Goal: Download file/media

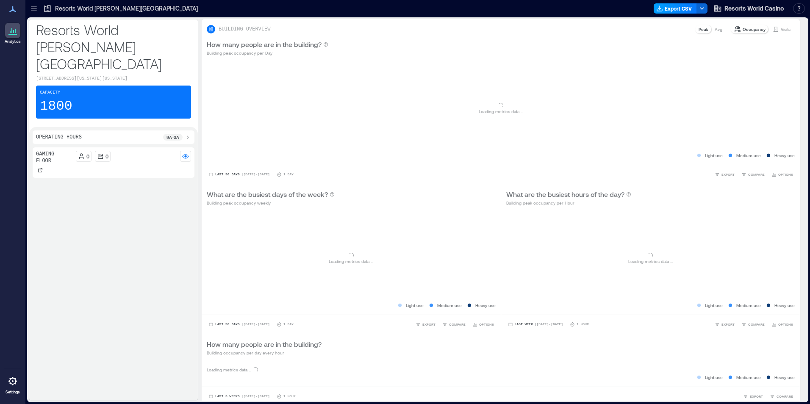
click at [669, 9] on button "Export CSV" at bounding box center [675, 8] width 43 height 10
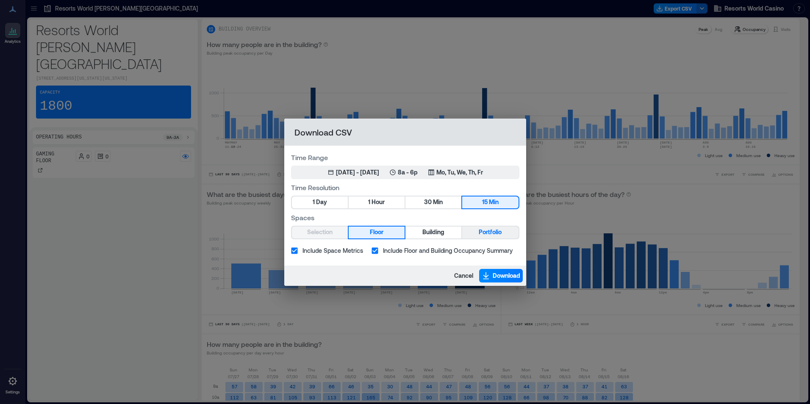
click at [483, 235] on span "Portfolio" at bounding box center [490, 232] width 23 height 11
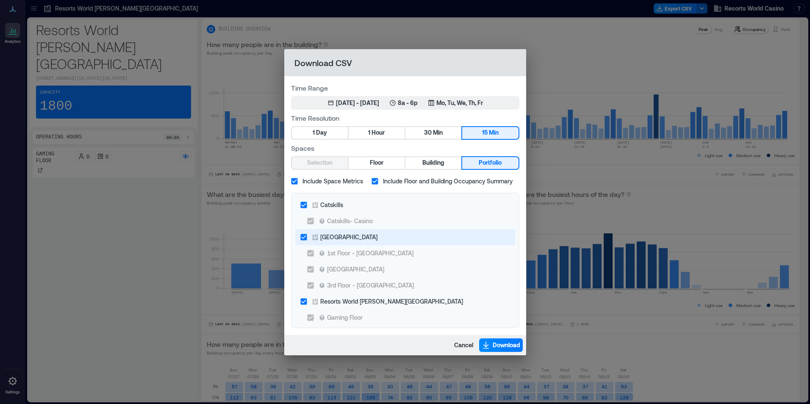
click at [347, 240] on div "[GEOGRAPHIC_DATA]" at bounding box center [348, 237] width 57 height 9
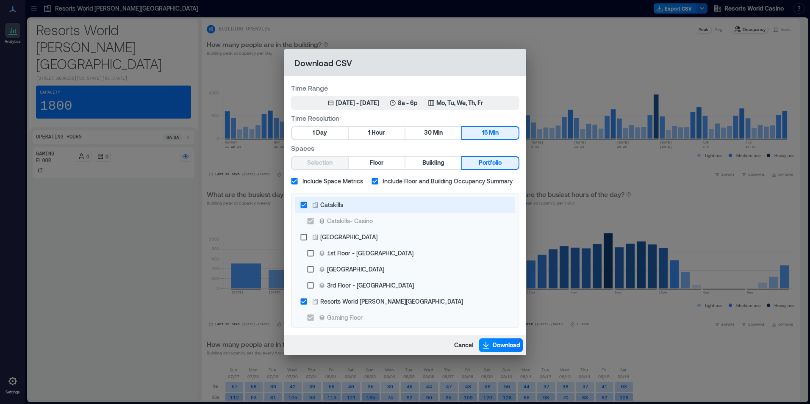
click at [326, 206] on div "Catskills" at bounding box center [331, 204] width 23 height 9
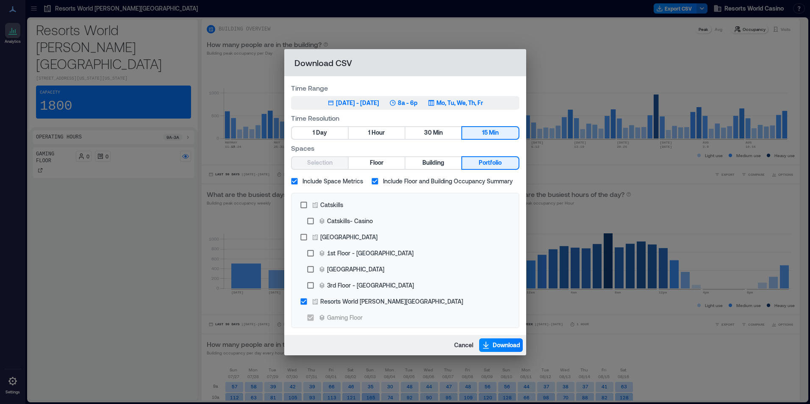
click at [418, 107] on p "8a - 6p" at bounding box center [408, 103] width 20 height 8
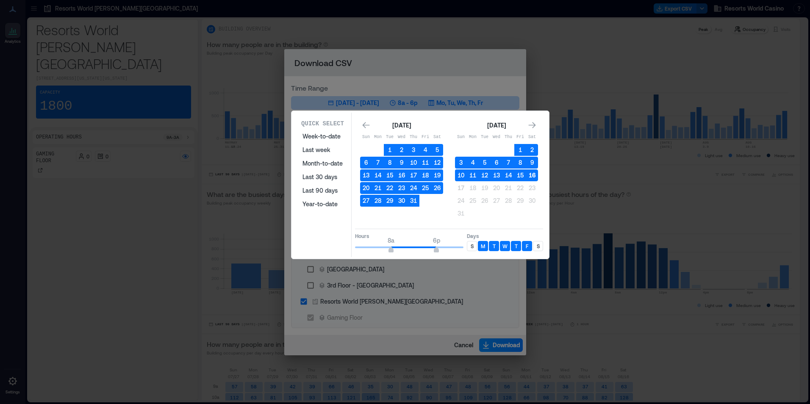
click at [533, 175] on button "16" at bounding box center [532, 175] width 12 height 12
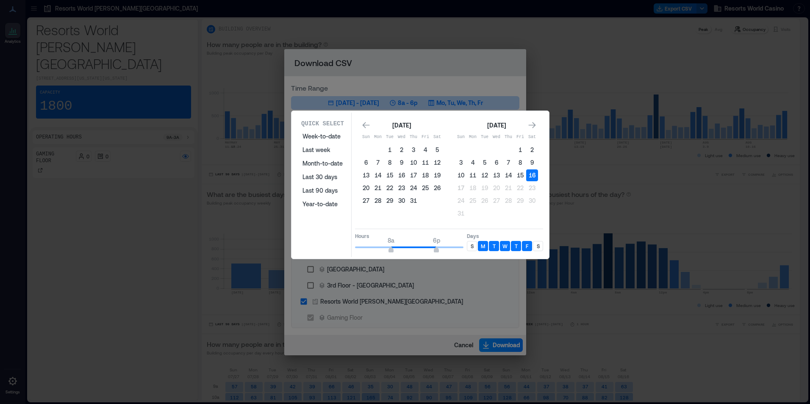
type input "*"
drag, startPoint x: 396, startPoint y: 247, endPoint x: 342, endPoint y: 245, distance: 54.7
click at [342, 246] on div "Quick Select Week-to-date Last week Month-to-date Last 30 days Last 90 days Yea…" at bounding box center [420, 185] width 253 height 144
type input "*"
drag, startPoint x: 381, startPoint y: 249, endPoint x: 458, endPoint y: 250, distance: 77.5
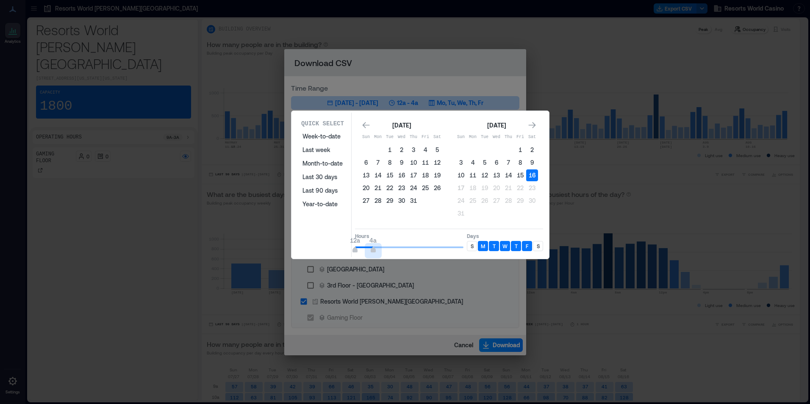
click at [372, 246] on span "12a 4a" at bounding box center [409, 247] width 108 height 13
click at [471, 250] on div "S" at bounding box center [472, 246] width 10 height 10
click at [538, 246] on div "S" at bounding box center [538, 246] width 10 height 10
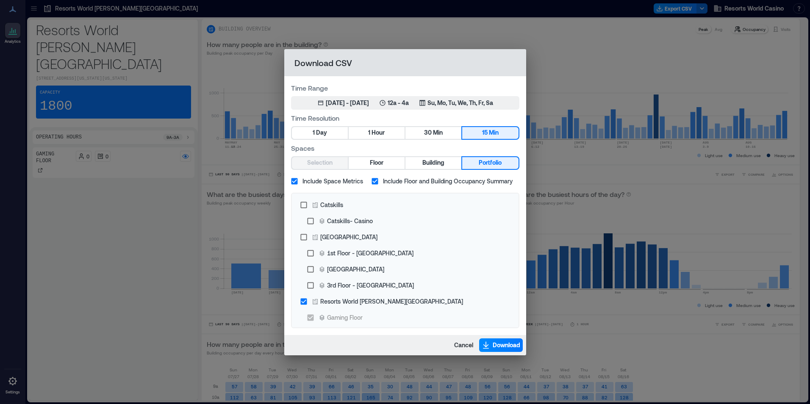
drag, startPoint x: 593, startPoint y: 260, endPoint x: 517, endPoint y: 320, distance: 96.5
click at [504, 343] on span "Download" at bounding box center [507, 345] width 28 height 8
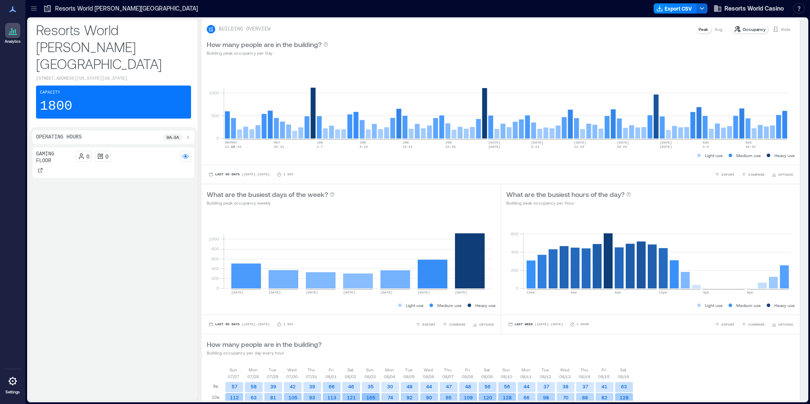
drag, startPoint x: 142, startPoint y: 201, endPoint x: 200, endPoint y: 190, distance: 59.1
click at [142, 201] on div "Gaming Floor 0 0" at bounding box center [114, 272] width 162 height 250
click at [680, 9] on button "Export CSV" at bounding box center [675, 8] width 43 height 10
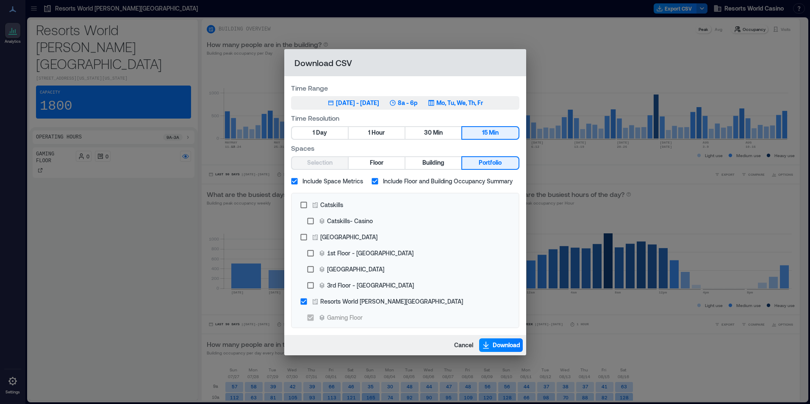
click at [441, 97] on button "May 17, 2025 - [DATE] 8a - 6p Mo, Tu, We, Th, Fr" at bounding box center [405, 103] width 228 height 14
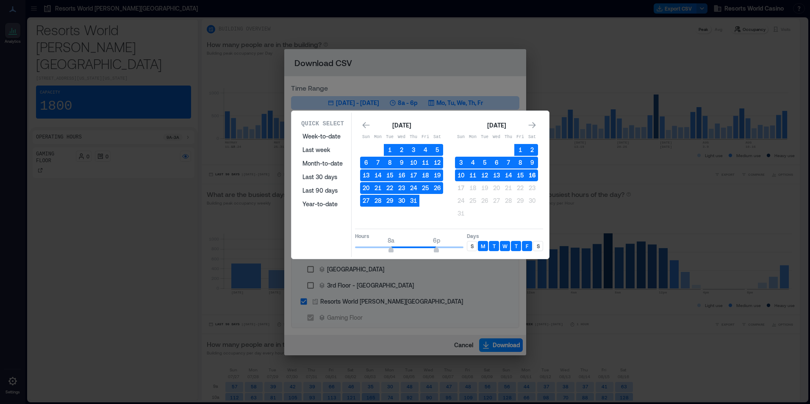
click at [531, 178] on button "16" at bounding box center [532, 175] width 12 height 12
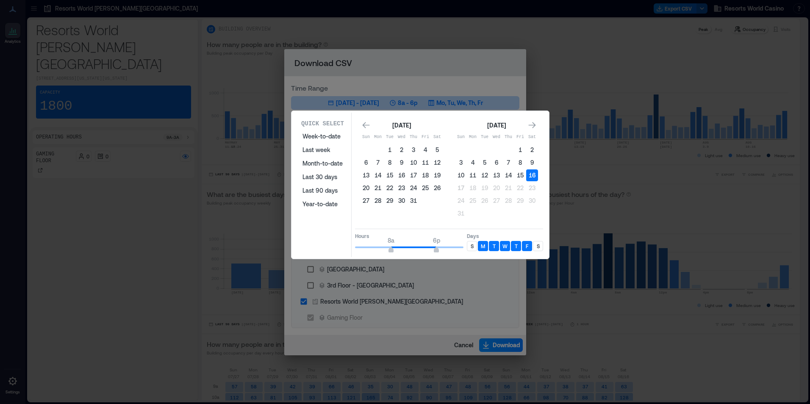
drag, startPoint x: 478, startPoint y: 245, endPoint x: 501, endPoint y: 245, distance: 23.7
click at [477, 245] on div "S M T W T F S" at bounding box center [505, 246] width 76 height 10
click at [532, 245] on div "F" at bounding box center [527, 246] width 10 height 10
drag, startPoint x: 469, startPoint y: 242, endPoint x: 477, endPoint y: 244, distance: 7.4
click at [470, 243] on div "S" at bounding box center [472, 246] width 10 height 10
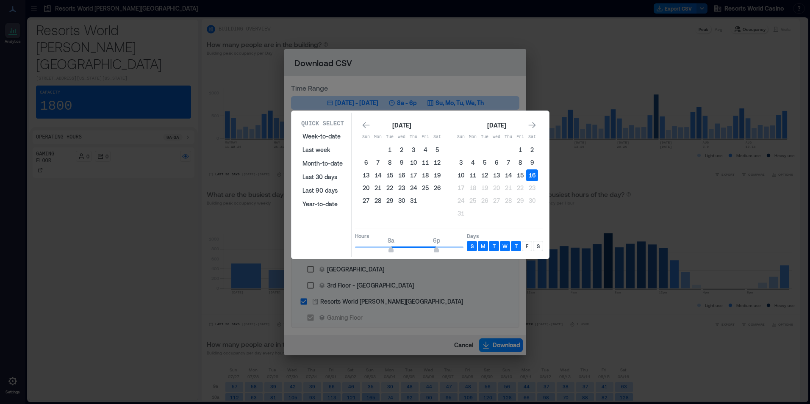
click at [530, 247] on div "F" at bounding box center [527, 246] width 10 height 10
click at [537, 247] on p "S" at bounding box center [538, 246] width 3 height 7
type input "*"
drag, startPoint x: 398, startPoint y: 244, endPoint x: 372, endPoint y: 247, distance: 25.9
click at [372, 247] on span "4a 6p" at bounding box center [409, 247] width 108 height 13
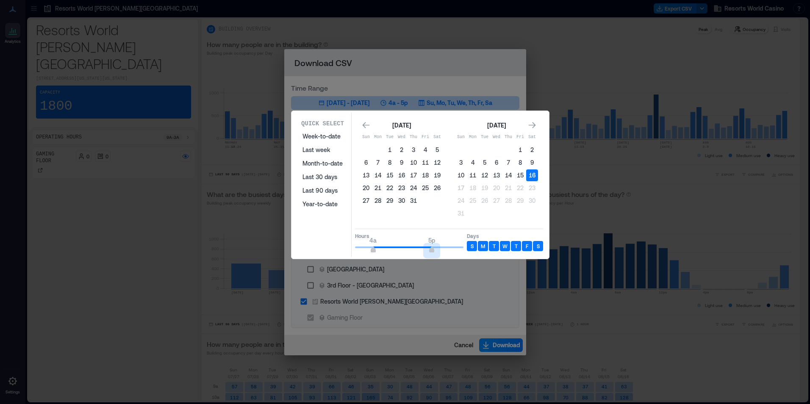
type input "**"
drag, startPoint x: 425, startPoint y: 247, endPoint x: 533, endPoint y: 260, distance: 108.8
click at [0, 404] on div "Quick Select Week-to-date Last week Month-to-date Last 30 days Last 90 days Yea…" at bounding box center [0, 404] width 0 height 0
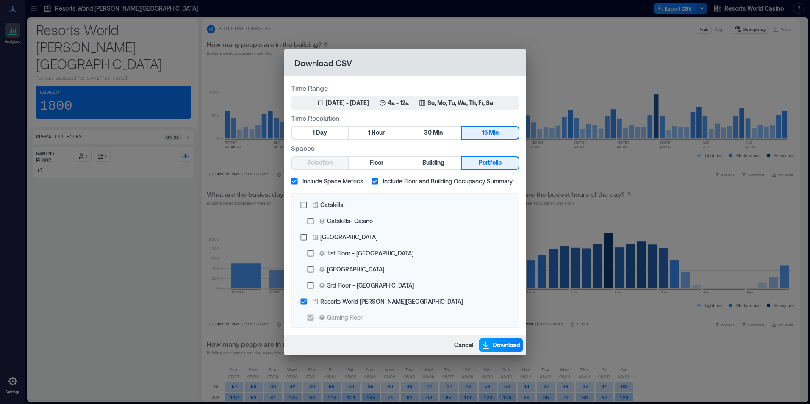
click at [497, 342] on span "Download" at bounding box center [507, 345] width 28 height 8
